Goal: Task Accomplishment & Management: Manage account settings

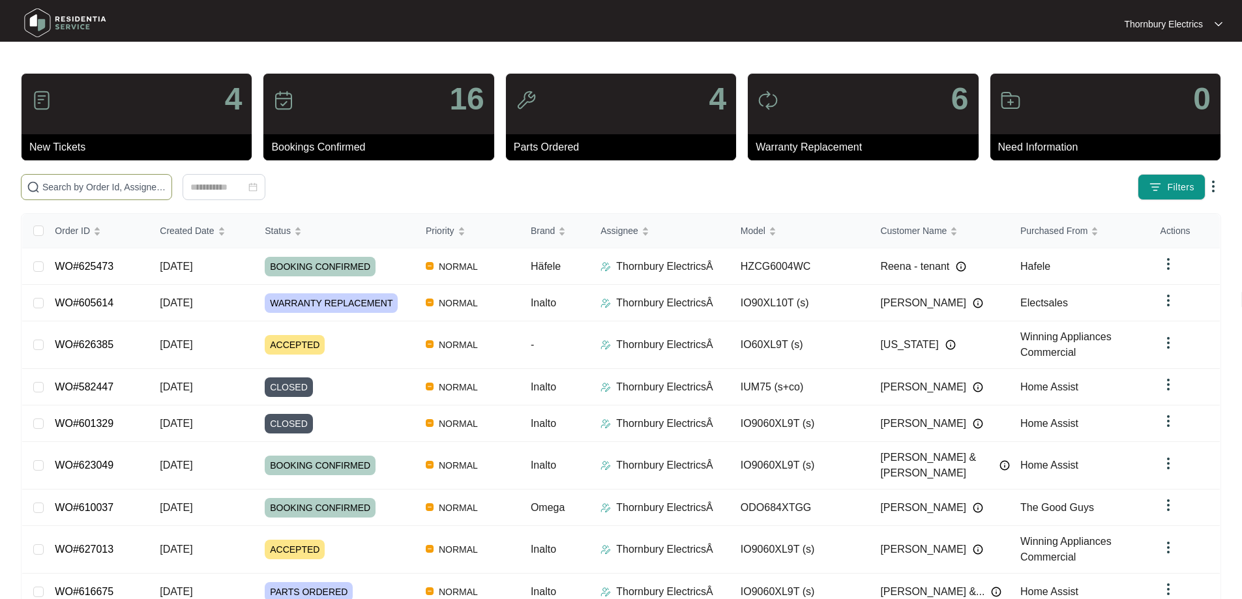
click at [166, 182] on input "text" at bounding box center [104, 187] width 124 height 14
type input "627013"
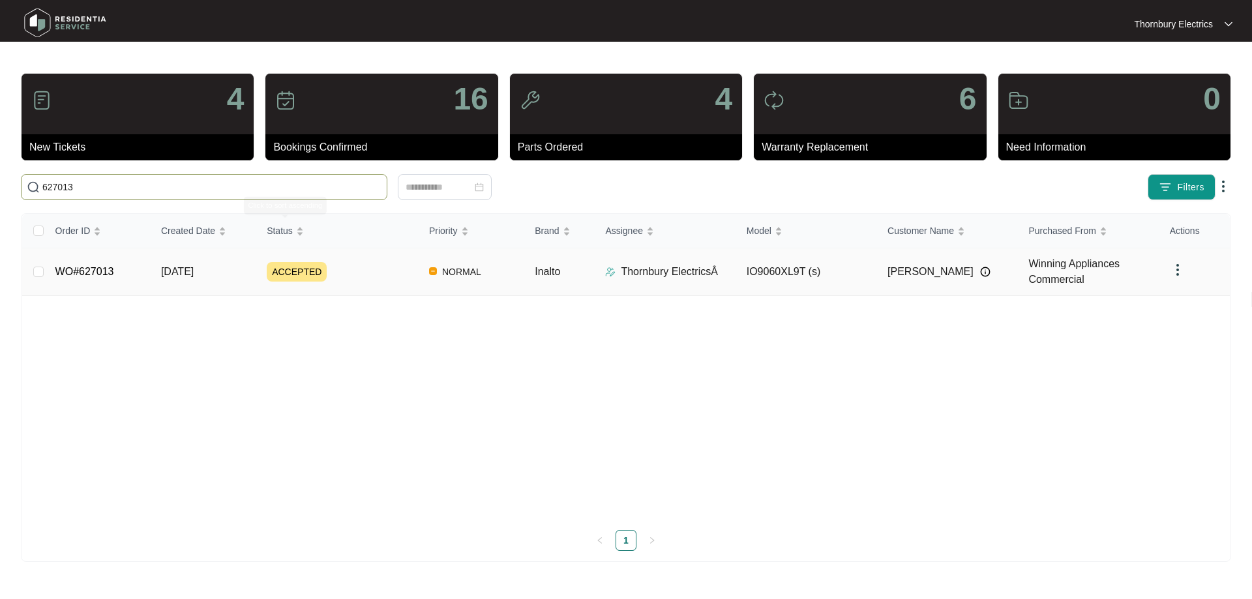
click at [356, 270] on div "ACCEPTED" at bounding box center [343, 272] width 152 height 20
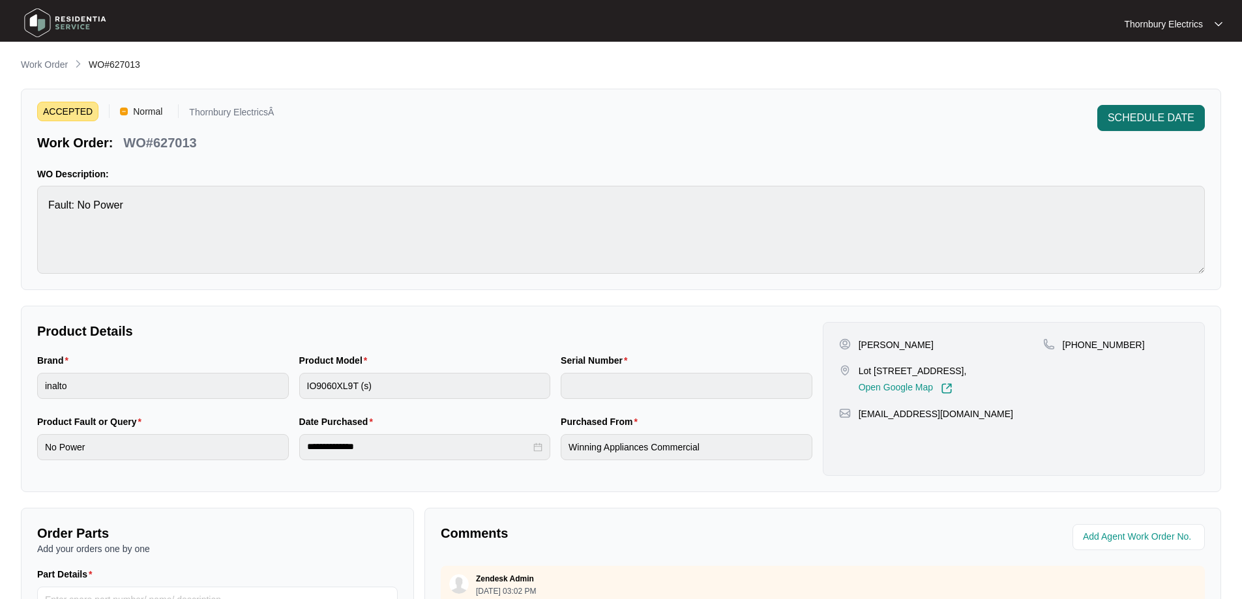
click at [1139, 123] on span "SCHEDULE DATE" at bounding box center [1151, 118] width 87 height 16
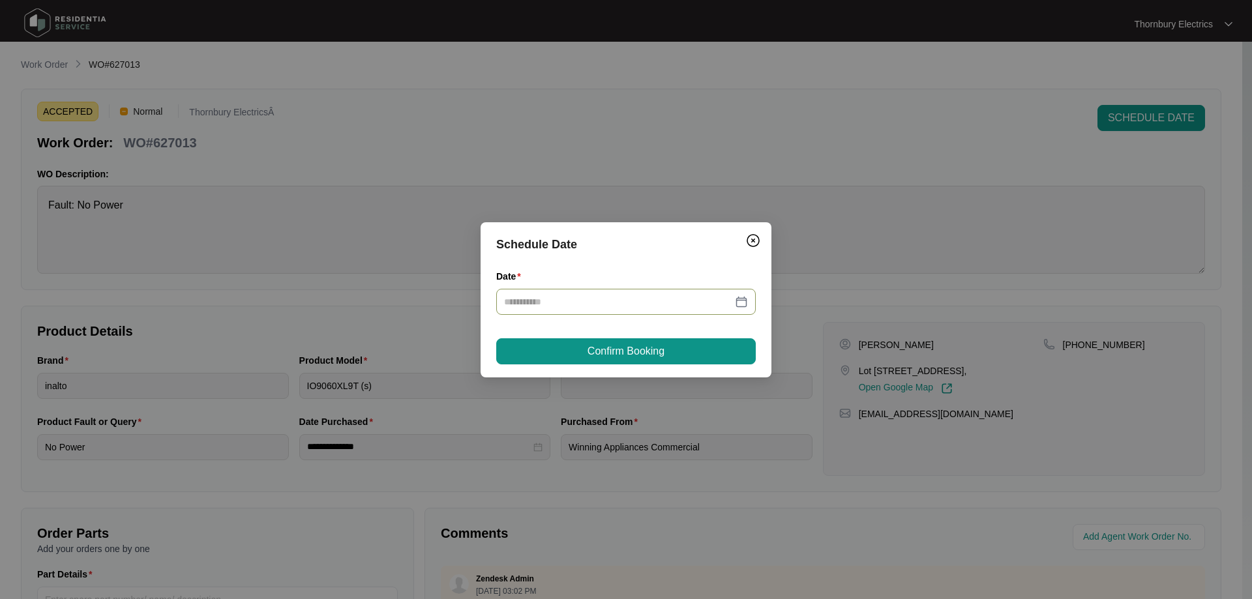
click at [742, 306] on div at bounding box center [626, 302] width 244 height 14
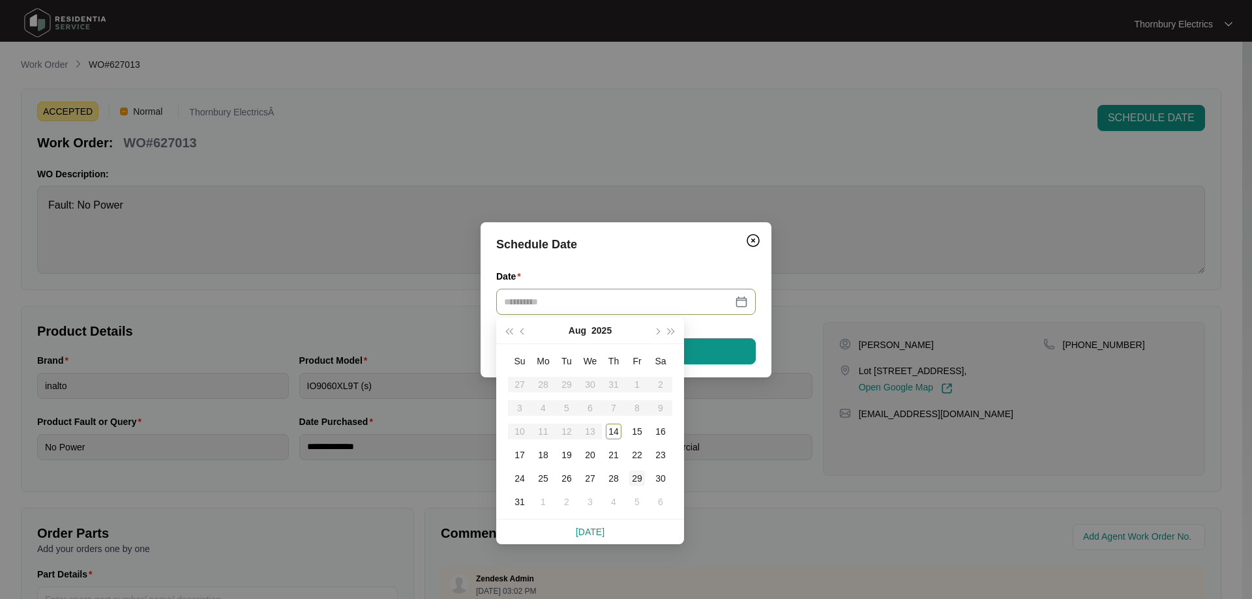
click at [635, 471] on div "29" at bounding box center [637, 479] width 16 height 16
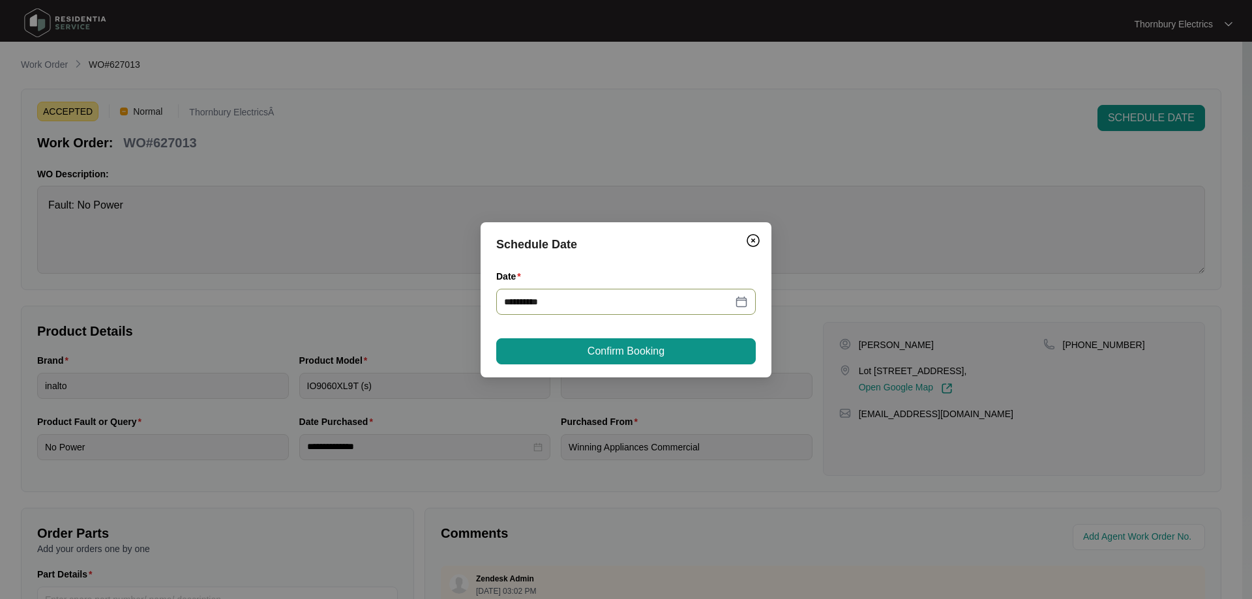
type input "**********"
click at [689, 356] on button "Confirm Booking" at bounding box center [625, 351] width 259 height 26
